Goal: Navigation & Orientation: Find specific page/section

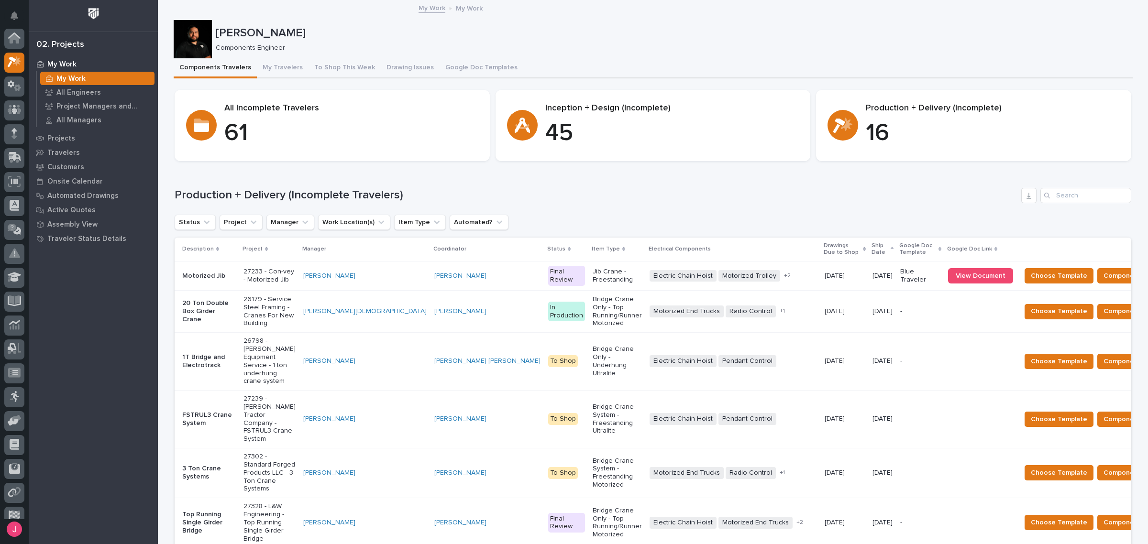
scroll to position [24, 0]
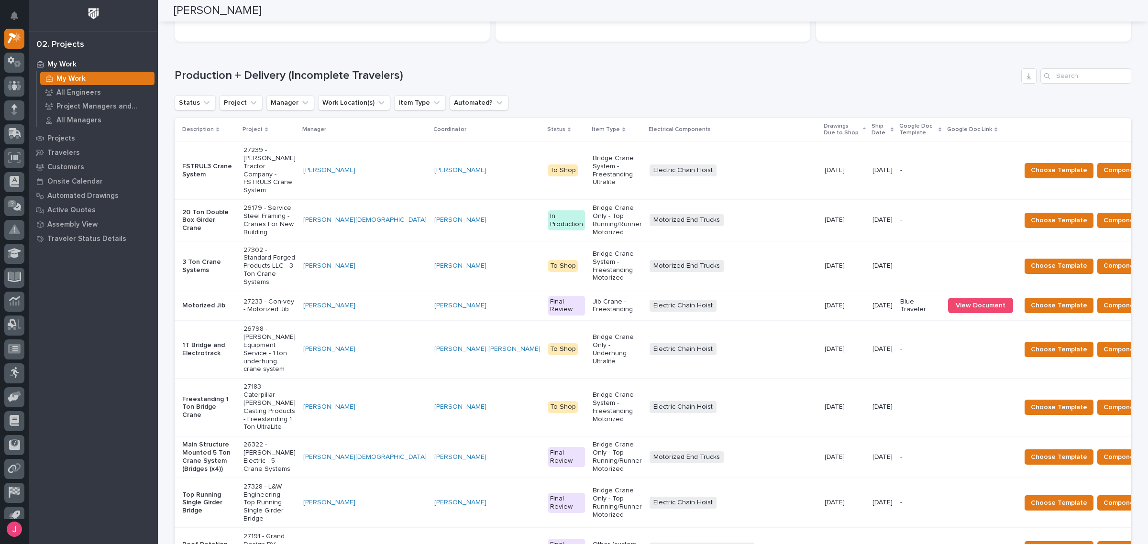
scroll to position [179, 0]
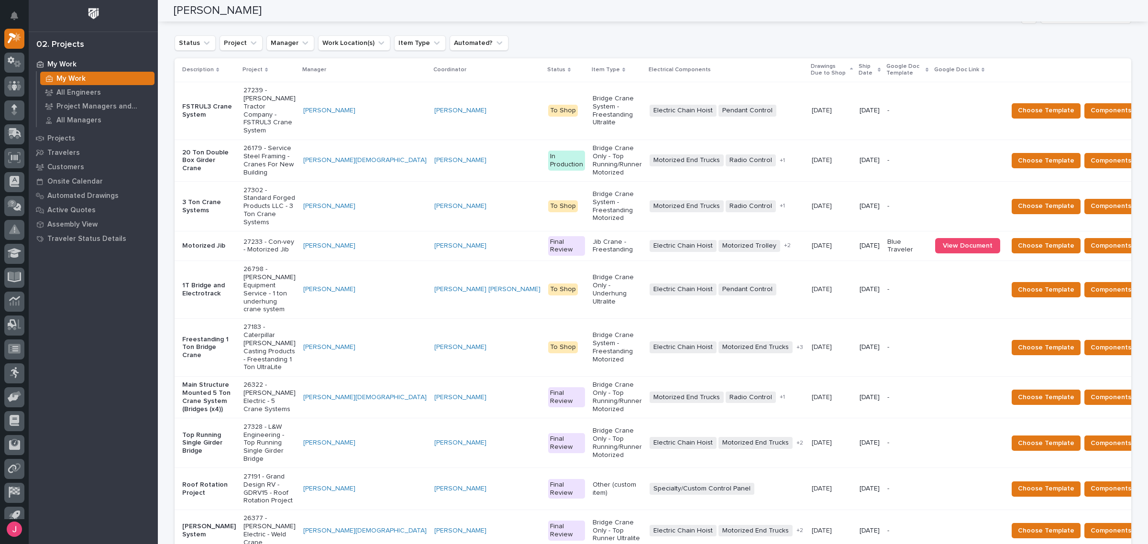
click at [858, 67] on p "Ship Date" at bounding box center [866, 70] width 17 height 18
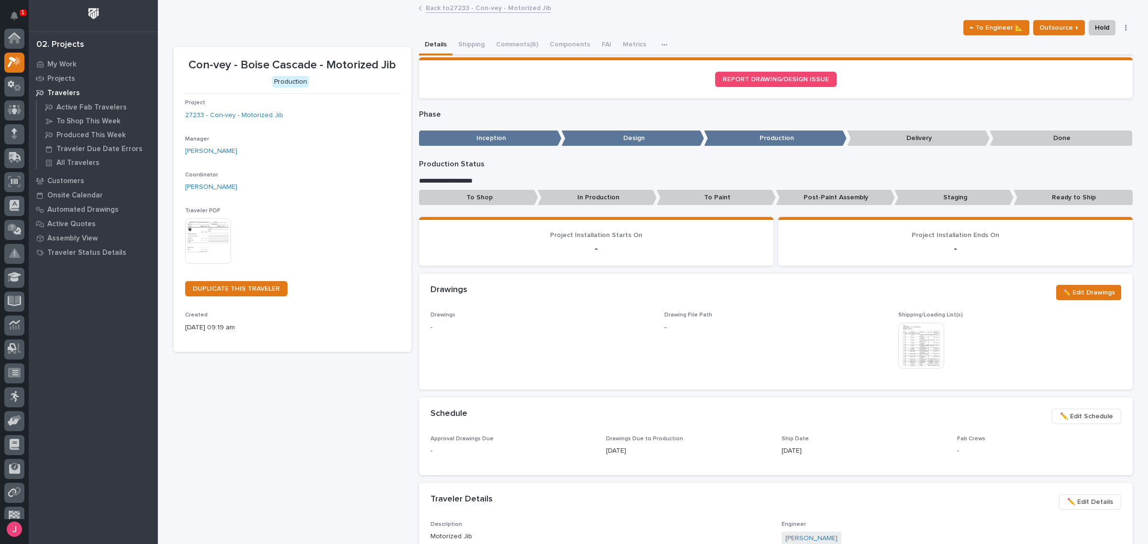
scroll to position [24, 0]
click at [848, 31] on div "← To Engineer 📐 Outsource ↑ Hold Cancel Change Traveler Type Regenerate PDF Gen…" at bounding box center [653, 27] width 959 height 15
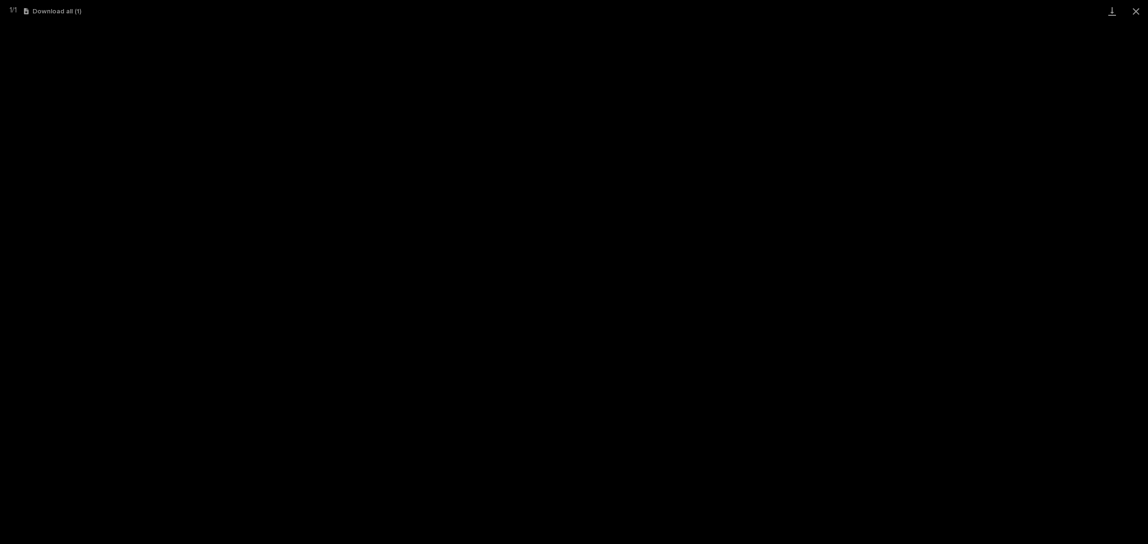
scroll to position [24, 0]
